Goal: Information Seeking & Learning: Learn about a topic

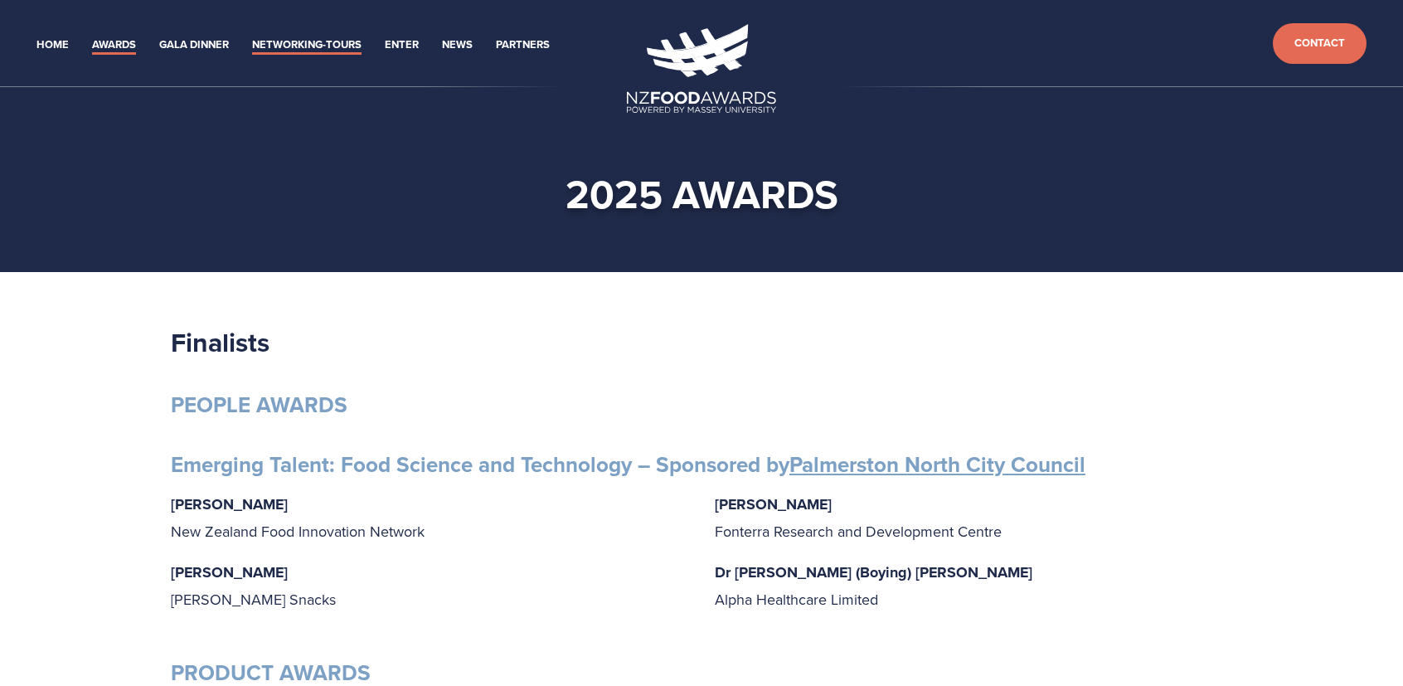
click at [301, 43] on link "Networking-Tours" at bounding box center [306, 45] width 109 height 19
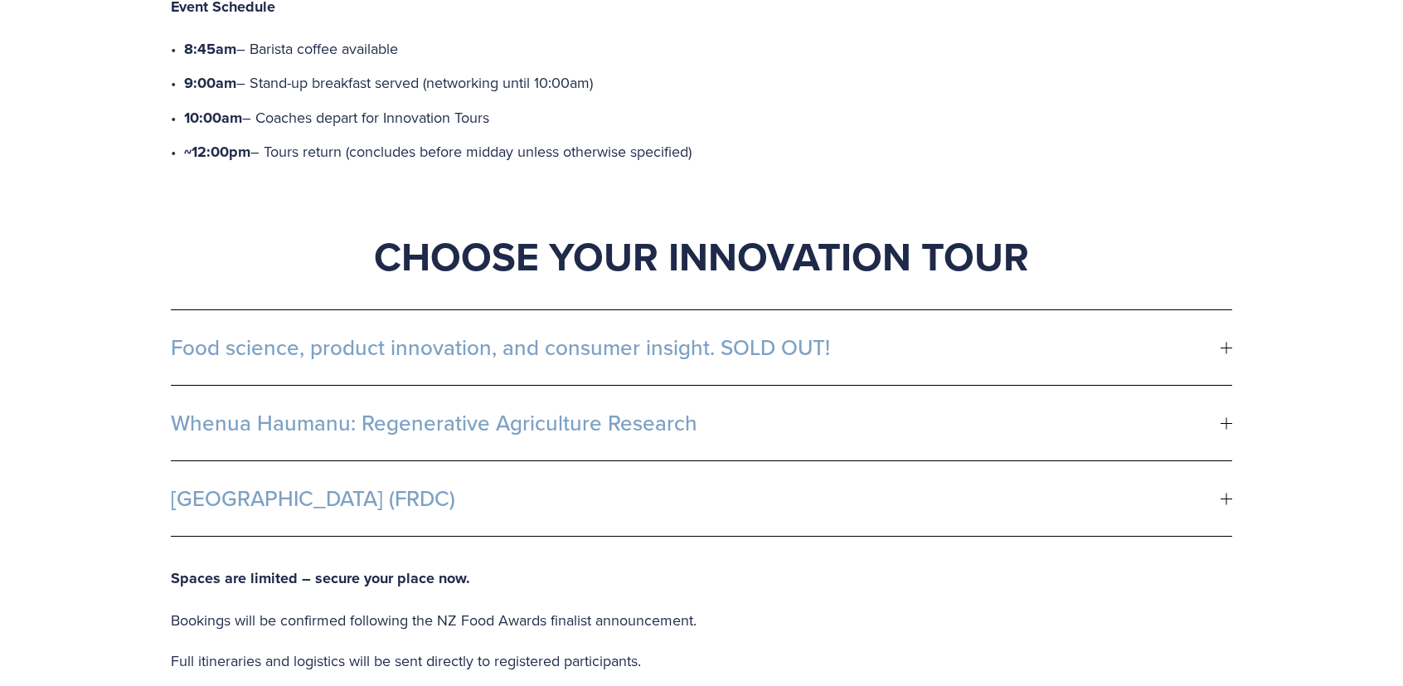
scroll to position [912, 0]
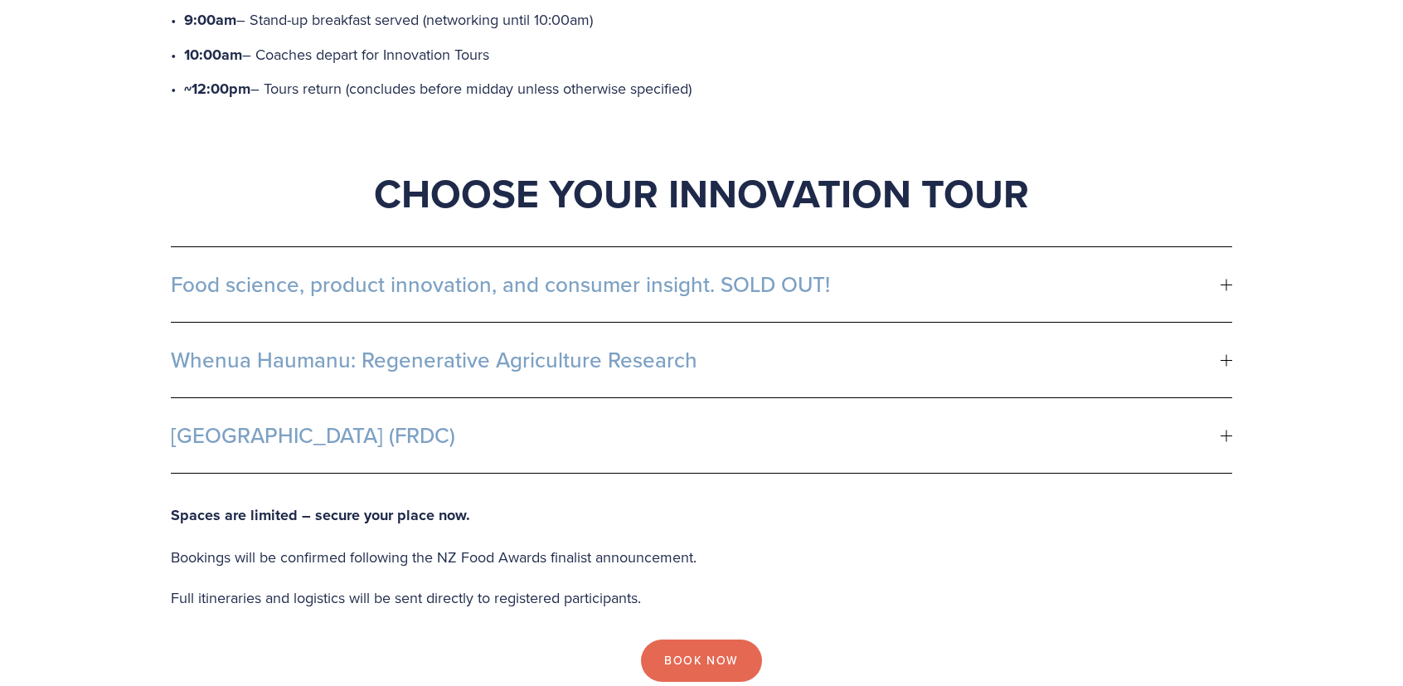
click at [429, 347] on span "Whenua Haumanu: Regenerative Agriculture Research" at bounding box center [696, 359] width 1050 height 25
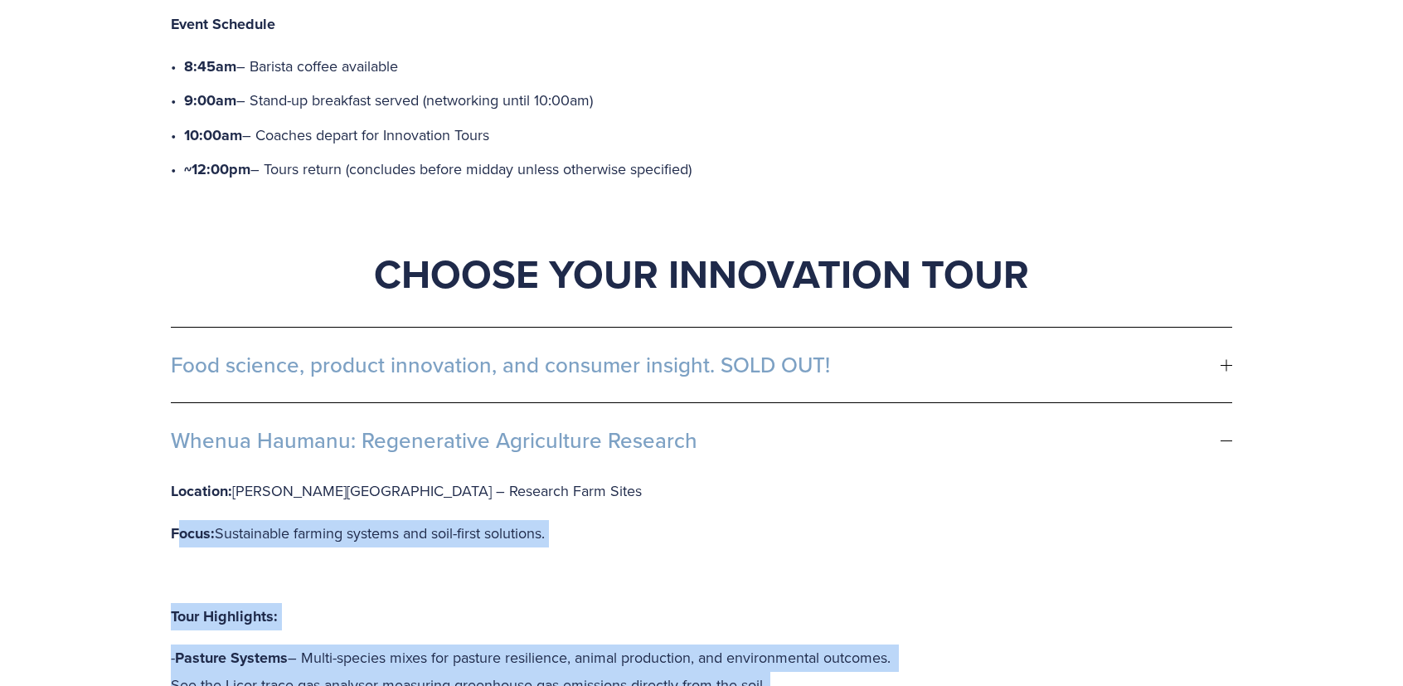
scroll to position [829, 0]
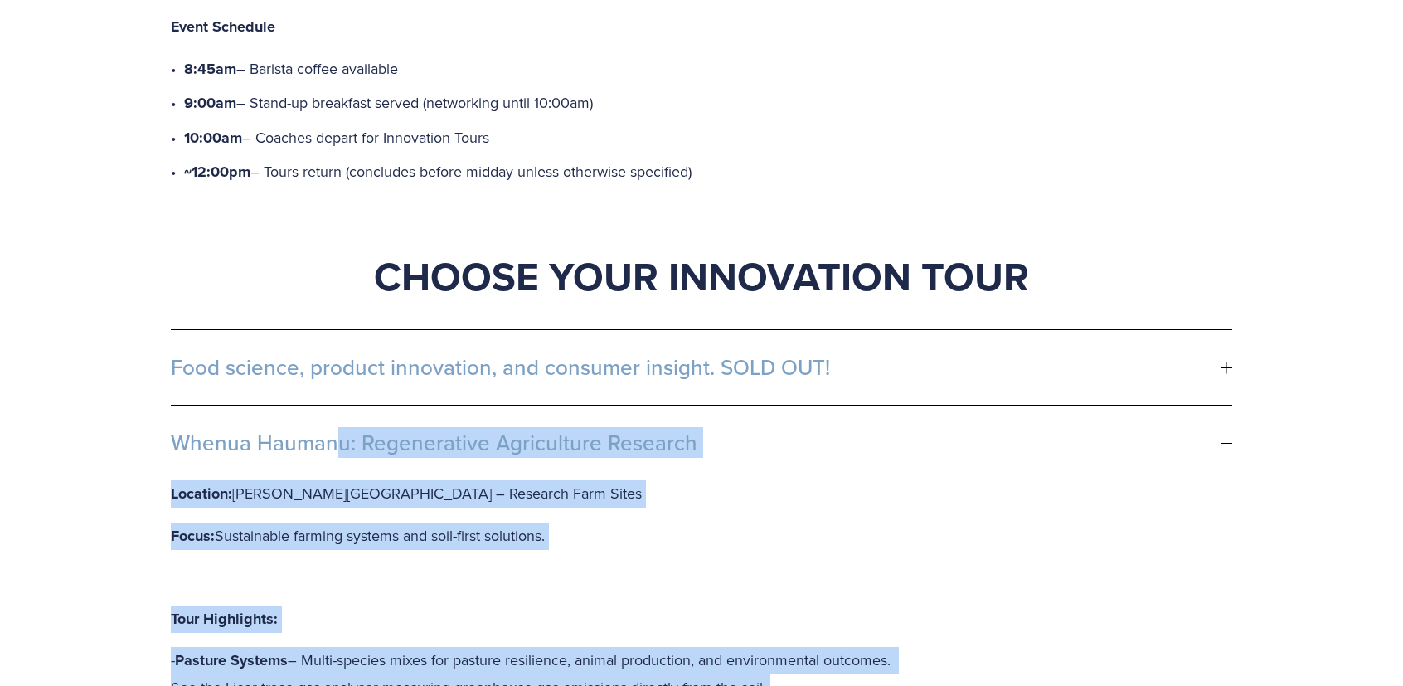
drag, startPoint x: 416, startPoint y: 573, endPoint x: 163, endPoint y: 379, distance: 318.8
copy li "Whenua Haumanu: Regenerative Agriculture Research Location: Massey University –…"
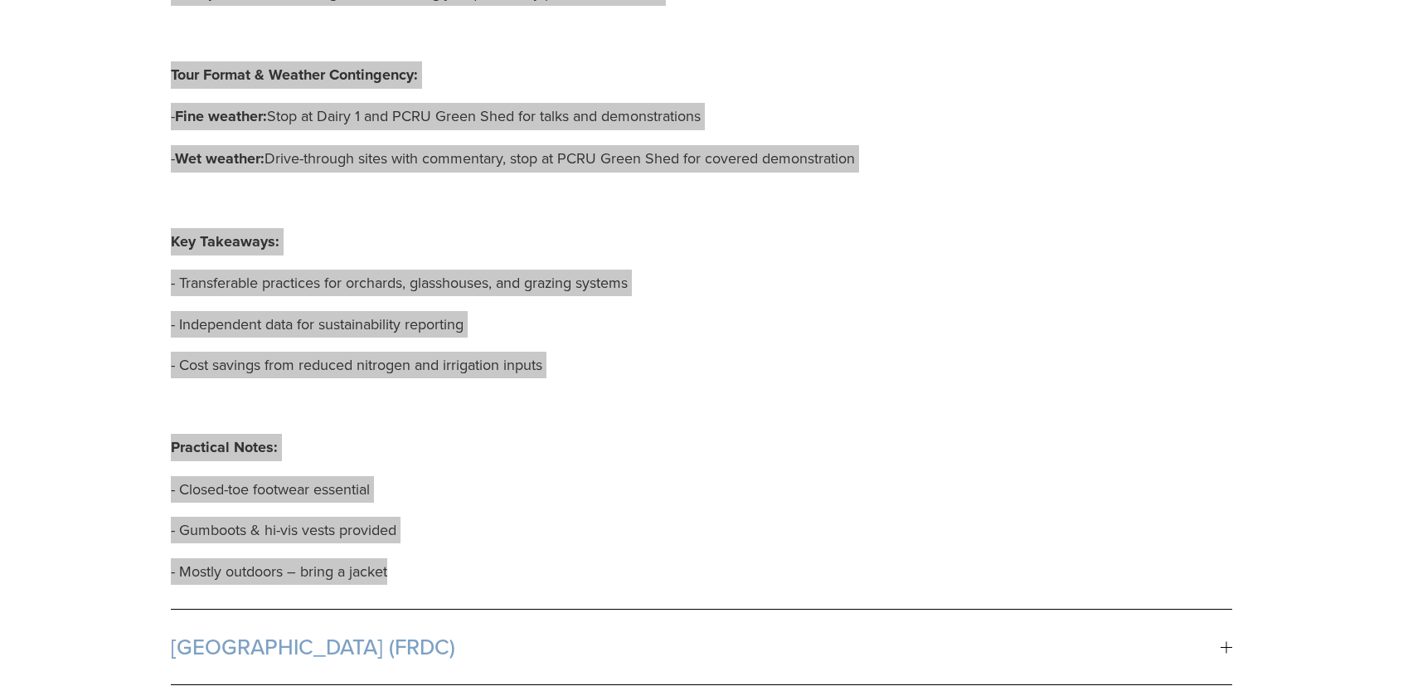
scroll to position [1824, 0]
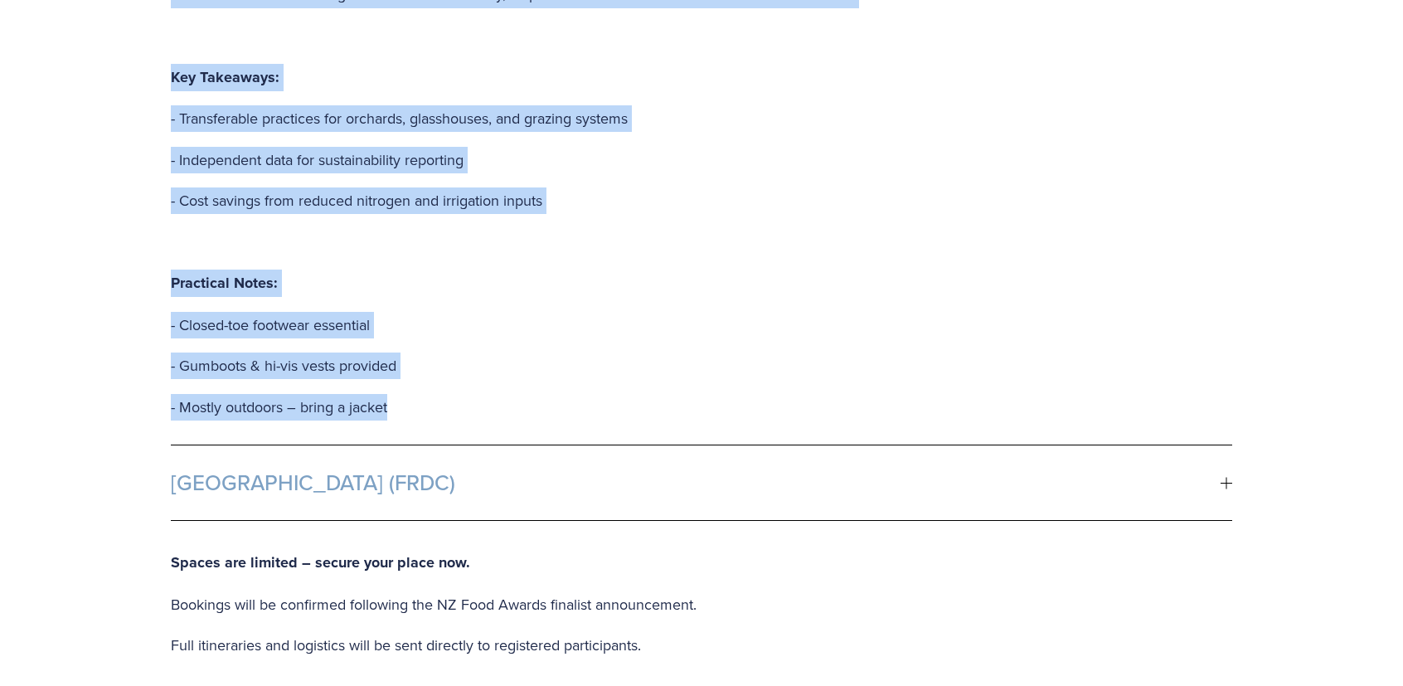
click at [296, 470] on span "Fonterra R&D Centre (FRDC)" at bounding box center [696, 482] width 1050 height 25
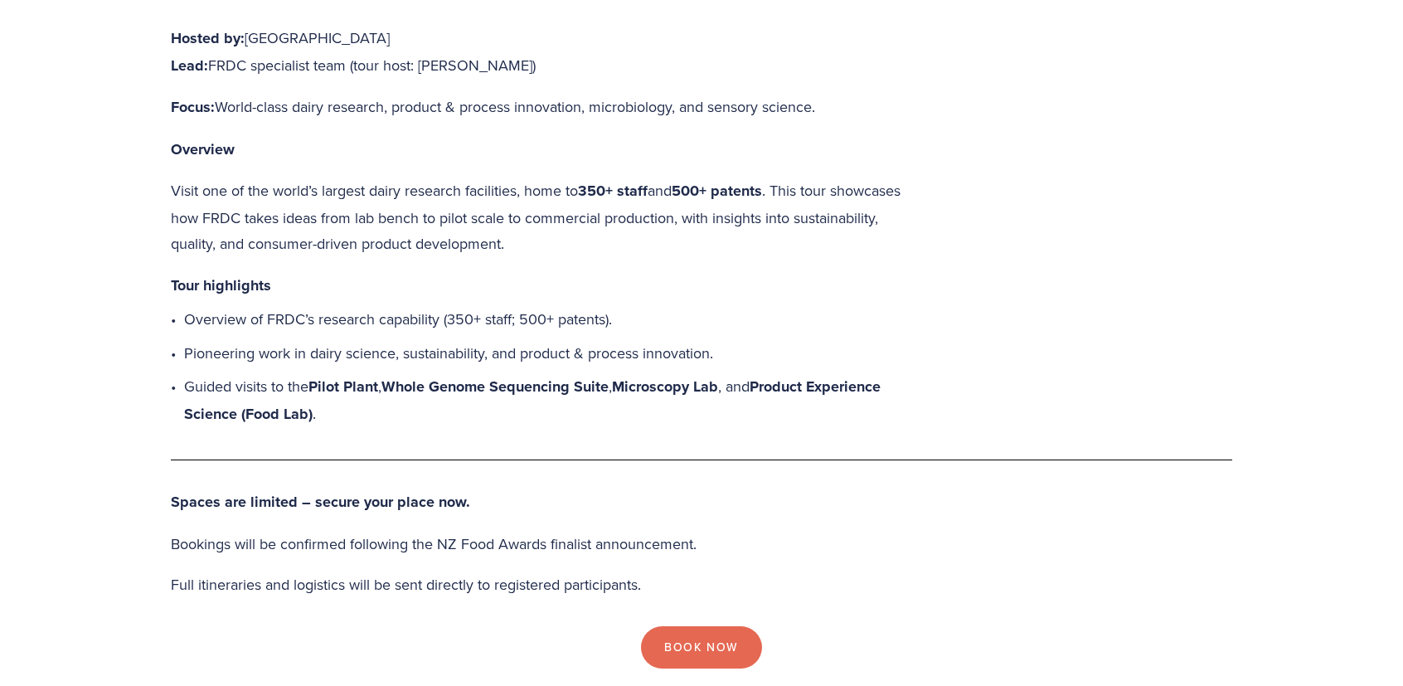
scroll to position [1244, 0]
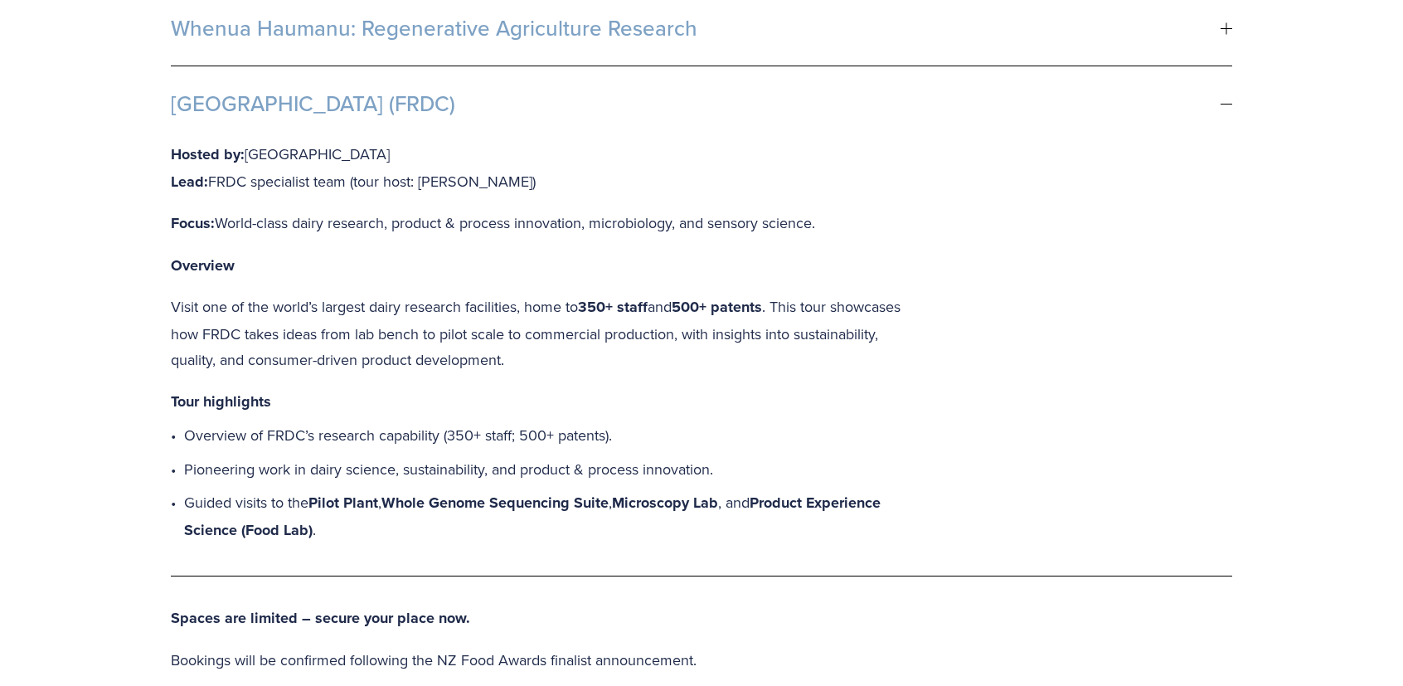
click at [327, 489] on p "Guided visits to the Pilot Plant , Whole Genome Sequencing Suite , Microscopy L…" at bounding box center [549, 516] width 730 height 54
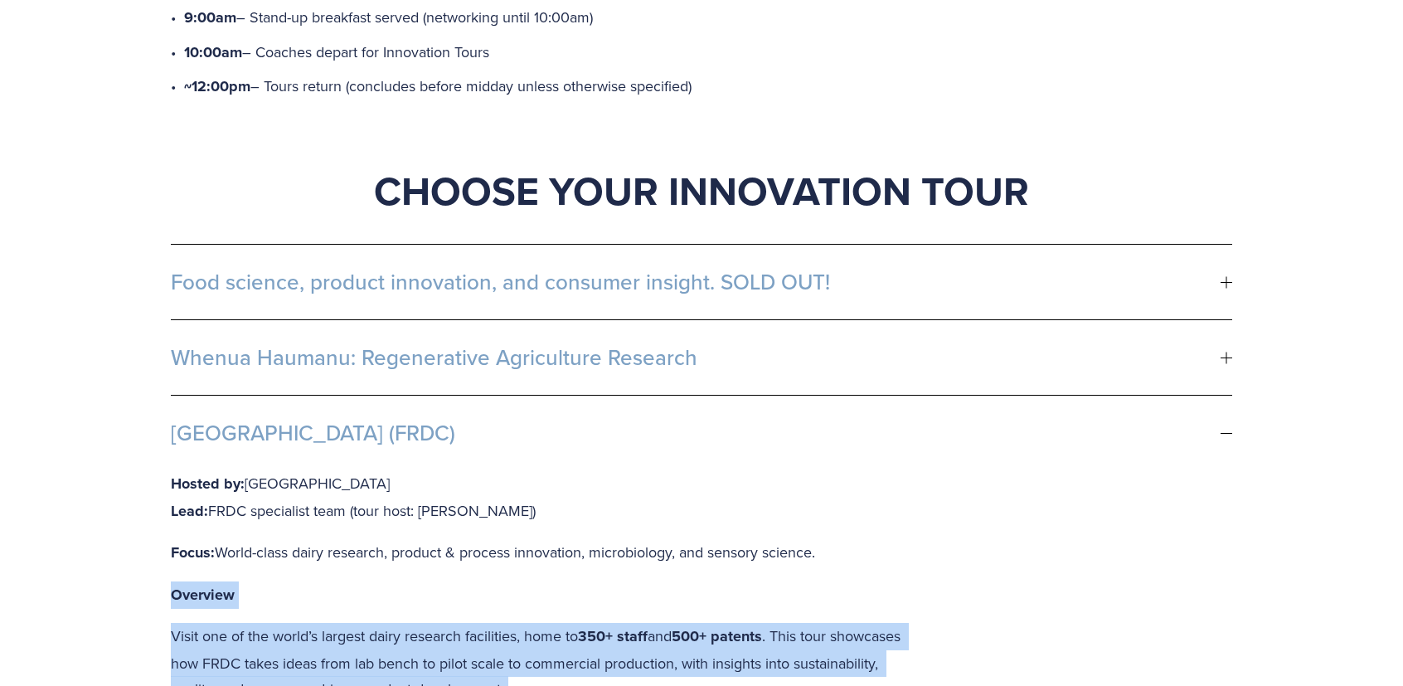
scroll to position [912, 0]
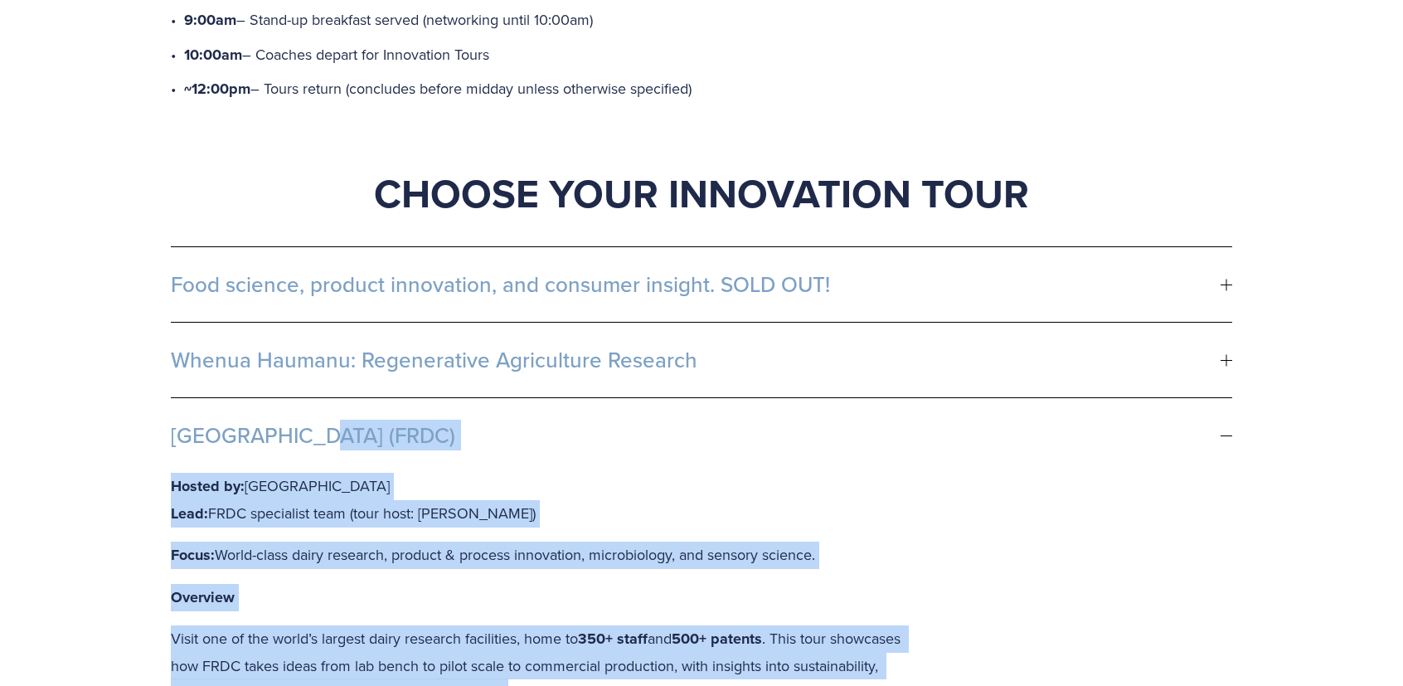
drag, startPoint x: 723, startPoint y: 559, endPoint x: 148, endPoint y: 372, distance: 604.2
click at [148, 372] on div "Start your day with purpose – great coffee, good food, and exclusive access to …" at bounding box center [701, 604] width 1403 height 2085
copy li "Fonterra R&D Centre (FRDC) Hosted by: Fonterra R&D Centre Lead: FRDC specialist…"
